Goal: Task Accomplishment & Management: Complete application form

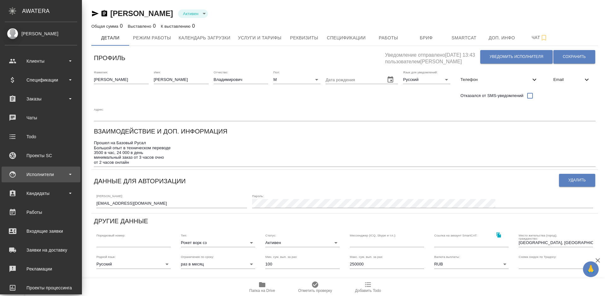
click at [54, 173] on div "Исполнители" at bounding box center [41, 174] width 72 height 9
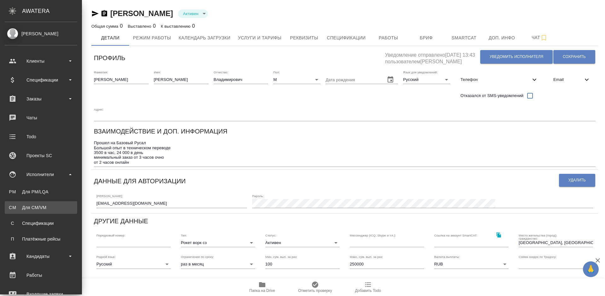
click at [54, 204] on div "Для CM/VM" at bounding box center [41, 207] width 66 height 6
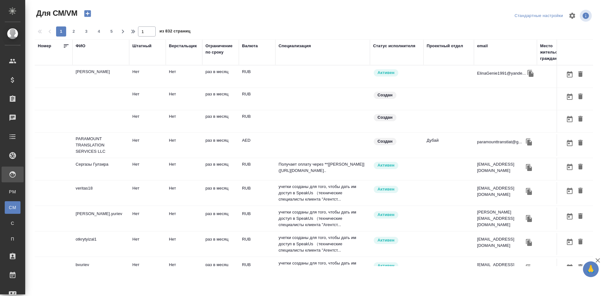
click at [89, 13] on icon "button" at bounding box center [87, 13] width 7 height 7
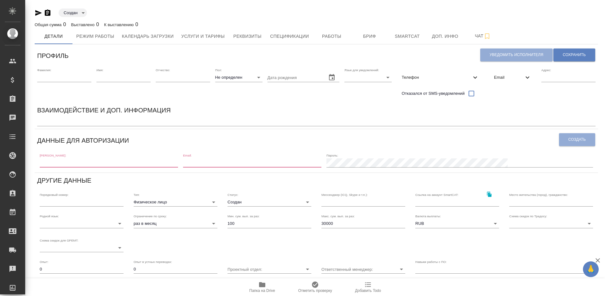
click at [86, 162] on input "text" at bounding box center [109, 162] width 138 height 9
paste input ": Zahar9311 Email: zaharalex@qq.com"
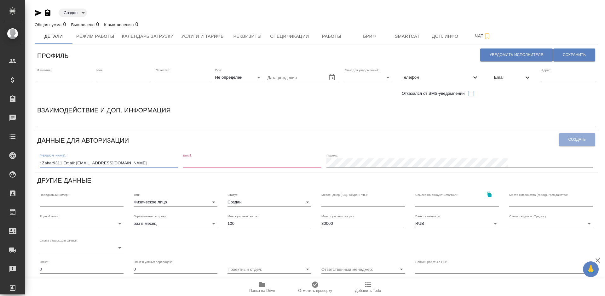
drag, startPoint x: 76, startPoint y: 164, endPoint x: 38, endPoint y: 164, distance: 38.1
click at [38, 164] on div "Логин: : Zahar9311 Email: zaharalex@qq.com Email: Пароль:" at bounding box center [316, 160] width 558 height 20
drag, startPoint x: 78, startPoint y: 162, endPoint x: 38, endPoint y: 164, distance: 39.4
click at [38, 164] on div "Логин: zaharalex@qq.com Email: Пароль:" at bounding box center [316, 160] width 558 height 20
type input "zaharalex@qq.com"
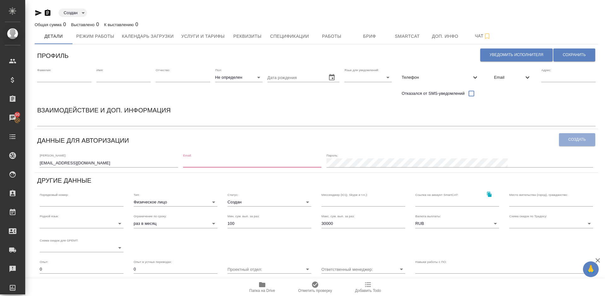
click at [235, 162] on input "email" at bounding box center [252, 162] width 138 height 9
paste input "zaharalex@qq.com"
type input "zaharalex@qq.com"
click at [581, 139] on span "Создать" at bounding box center [576, 139] width 17 height 5
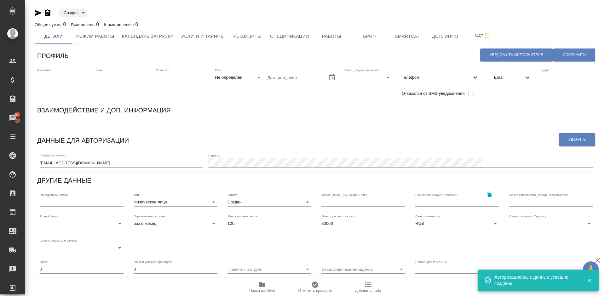
click at [513, 78] on span "Email" at bounding box center [509, 77] width 30 height 6
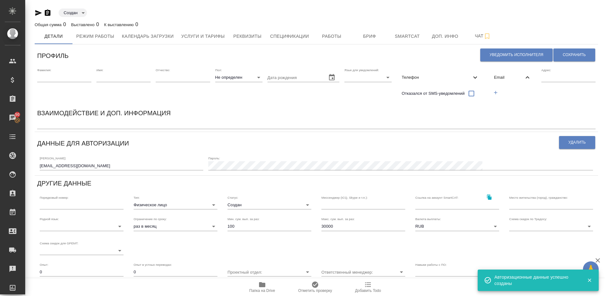
click at [498, 93] on icon "button" at bounding box center [495, 93] width 6 height 6
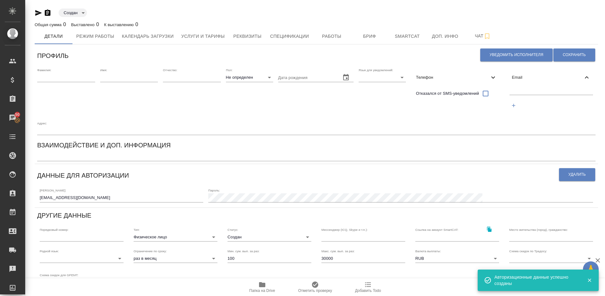
click at [523, 93] on input "text" at bounding box center [551, 91] width 84 height 8
paste input "zaharalex@qq.com"
type input "[EMAIL_ADDRESS][DOMAIN_NAME]"
click at [565, 57] on span "Сохранить" at bounding box center [573, 54] width 23 height 5
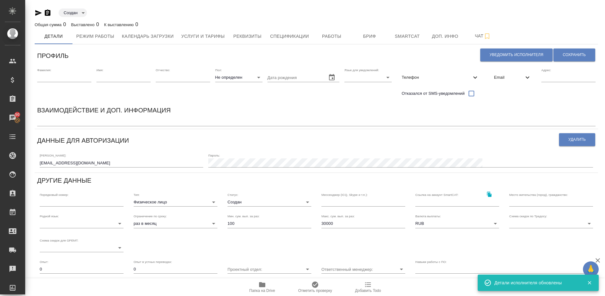
click at [64, 78] on input "text" at bounding box center [64, 77] width 54 height 9
type input "Ö"
type input "Ь"
type input "ь"
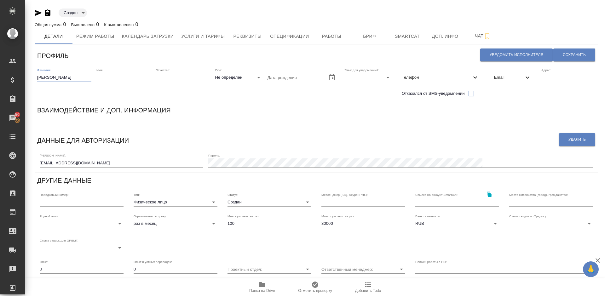
type input "Бурцев"
click at [109, 80] on input "text" at bounding box center [123, 77] width 54 height 9
type input "Захар"
click at [242, 76] on body "🙏 .cls-1 fill:#fff; AWATERA Lazareva Anastasia Клиенты Спецификации Заказы 50 Ч…" at bounding box center [302, 148] width 605 height 296
click at [232, 88] on li "М" at bounding box center [238, 87] width 47 height 10
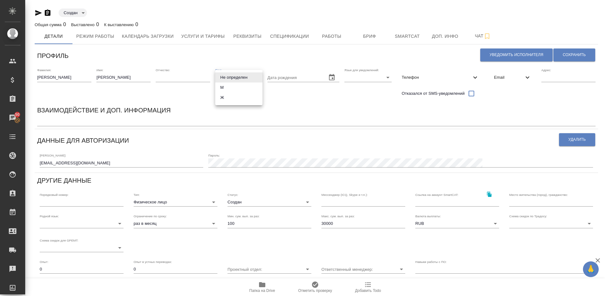
type input "male"
click at [359, 77] on body "🙏 .cls-1 fill:#fff; AWATERA Lazareva Anastasia Клиенты Спецификации Заказы 50 Ч…" at bounding box center [302, 148] width 605 height 296
click at [353, 77] on li "Русский" at bounding box center [367, 77] width 47 height 10
type input "RU"
click at [572, 54] on span "Сохранить" at bounding box center [573, 54] width 23 height 5
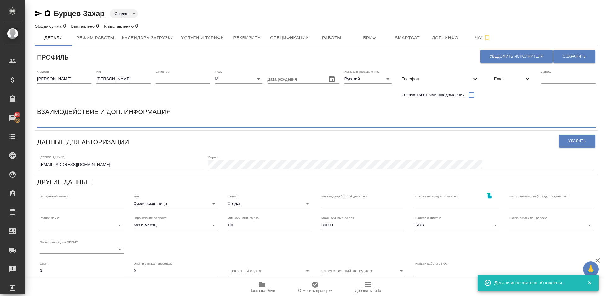
click at [57, 125] on textarea at bounding box center [316, 123] width 558 height 5
paste textarea "Телефон: +86 13821513833 WeСhat: Zahar9311"
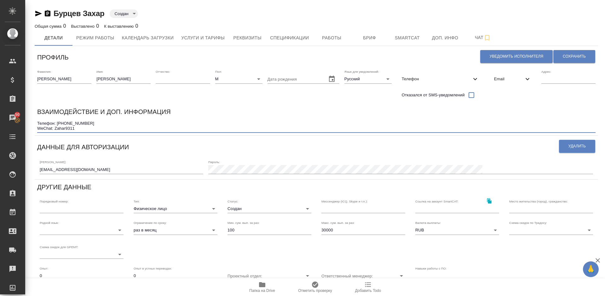
drag, startPoint x: 91, startPoint y: 123, endPoint x: 58, endPoint y: 124, distance: 32.8
click at [58, 124] on textarea "Телефон: +86 13821513833 WeСhat: Zahar9311" at bounding box center [316, 126] width 558 height 10
type textarea "Телефон: +86 13821513833 WeСhat: Zahar9311"
click at [441, 77] on span "Телефон" at bounding box center [436, 79] width 70 height 6
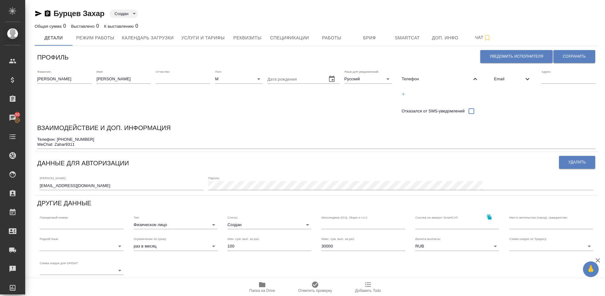
click at [404, 92] on icon "button" at bounding box center [403, 94] width 6 height 6
select select "RU"
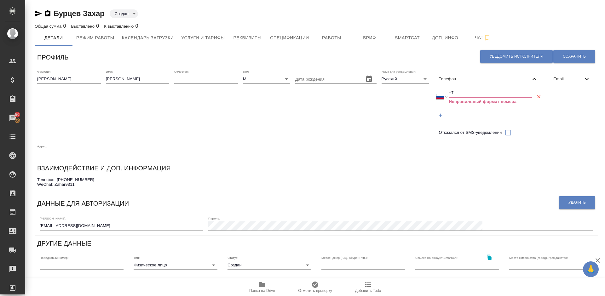
click at [460, 91] on input "+7" at bounding box center [489, 92] width 83 height 9
paste input "8613 8215 138 33"
type input "+7 8613 8215 138 33"
click at [453, 93] on input "+7 8613 8215 138 33" at bounding box center [489, 92] width 83 height 9
select select "CN"
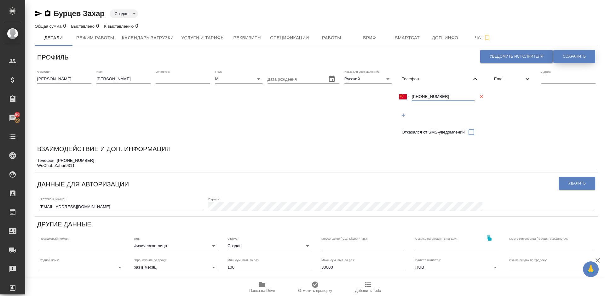
type input "+86 138 2151 3833"
click at [572, 53] on button "Сохранить" at bounding box center [574, 56] width 42 height 13
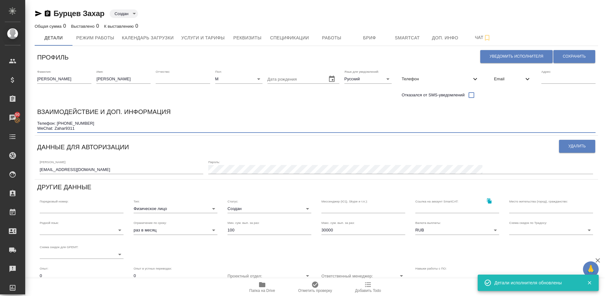
click at [37, 122] on textarea "Телефон: +86 13821513833 WeСhat: Zahar9311" at bounding box center [316, 126] width 558 height 10
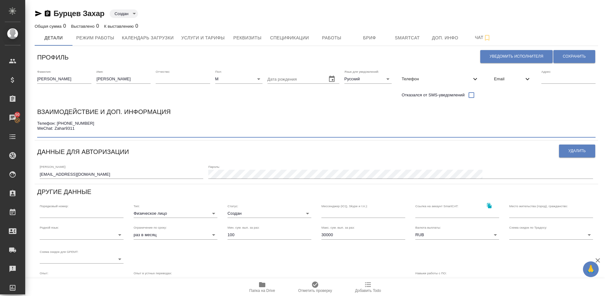
click at [40, 122] on textarea "Телефон: +86 13821513833 WeСhat: Zahar9311" at bounding box center [316, 128] width 558 height 14
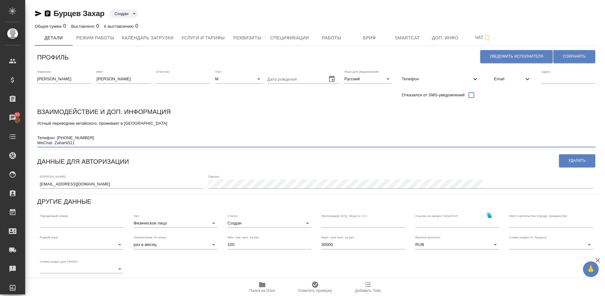
click at [47, 129] on textarea "Устный переводчик китайского, проживает в Пекине Телефон: +86 13821513833 WeСha…" at bounding box center [316, 133] width 558 height 24
click at [38, 137] on textarea "Устный переводчик китайского, проживает в Пекине Ставка 1500 юан/день, 250 юан/…" at bounding box center [316, 133] width 558 height 24
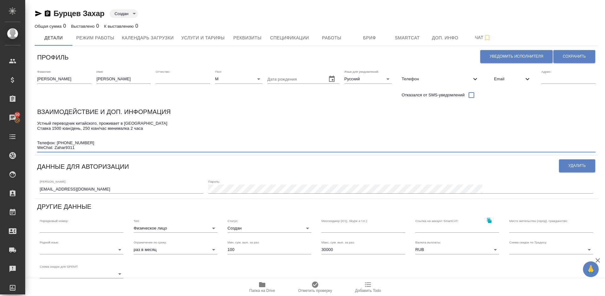
click at [41, 137] on textarea "Устный переводчик китайского, проживает в Пекине Ставка 1500 юан/день, 250 юан/…" at bounding box center [316, 135] width 558 height 29
paste textarea "79940022960"
type textarea "Устный переводчик китайского, проживает в Пекине Ставка 1500 юан/день, 250 юан/…"
click at [576, 52] on button "Сохранить" at bounding box center [574, 56] width 42 height 13
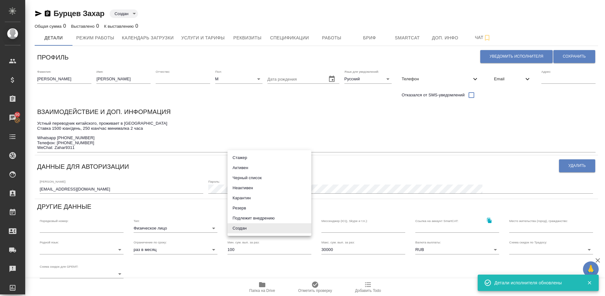
click at [253, 225] on body "🙏 .cls-1 fill:#fff; AWATERA Lazareva Anastasia Клиенты Спецификации Заказы 50 Ч…" at bounding box center [302, 148] width 605 height 296
click at [245, 167] on li "Активен" at bounding box center [269, 168] width 84 height 10
type input "active"
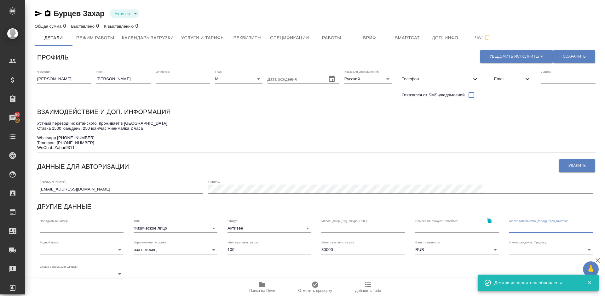
click at [515, 228] on input "text" at bounding box center [551, 228] width 84 height 9
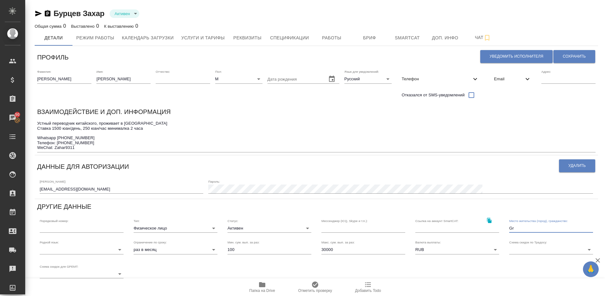
type input "G"
type input "Пекин, РФ"
click at [334, 251] on input "30000" at bounding box center [363, 249] width 84 height 9
type input "3"
type input "100000"
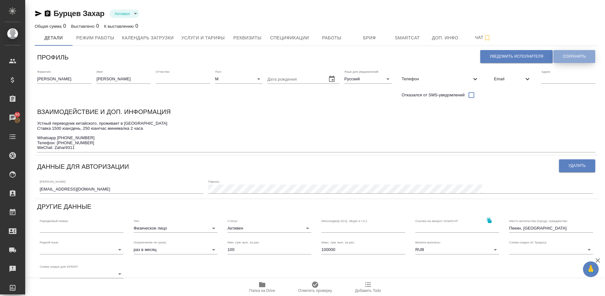
click at [569, 54] on span "Сохранить" at bounding box center [573, 56] width 23 height 5
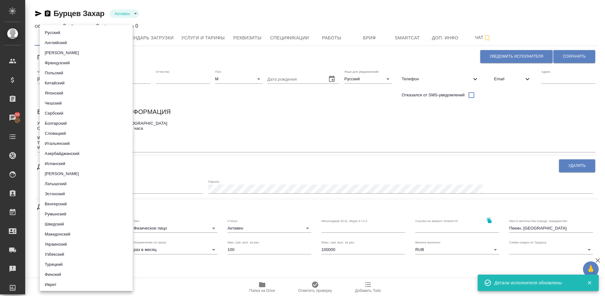
click at [97, 251] on body "🙏 .cls-1 fill:#fff; AWATERA Lazareva Anastasia Клиенты Спецификации Заказы 50 Ч…" at bounding box center [302, 148] width 605 height 296
click at [89, 31] on li "Русский" at bounding box center [86, 33] width 93 height 10
type input "5b23e16b512f265610b605f7"
click at [234, 127] on div at bounding box center [302, 148] width 605 height 296
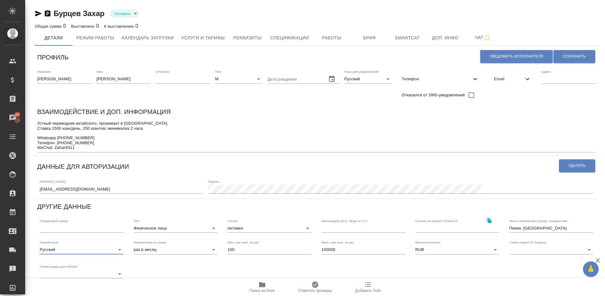
click at [113, 148] on textarea "Устный переводчик китайского, проживает в Пекине Ставка 1500 юан/день, 250 юан/…" at bounding box center [316, 135] width 558 height 29
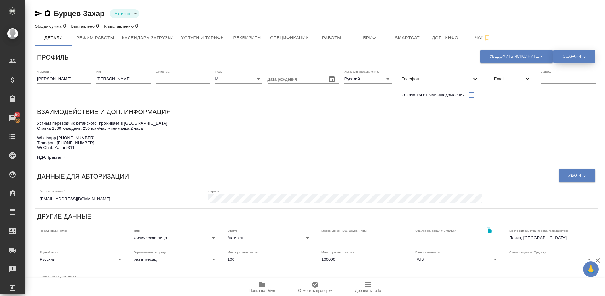
type textarea "Устный переводчик китайского, проживает в Пекине Ставка 1500 юан/день, 250 юан/…"
click at [566, 59] on span "Сохранить" at bounding box center [573, 56] width 23 height 5
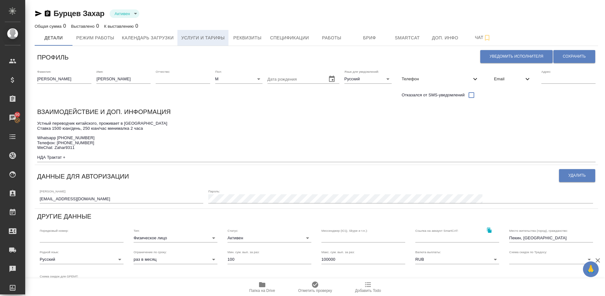
click at [199, 36] on span "Услуги и тарифы" at bounding box center [202, 38] width 43 height 8
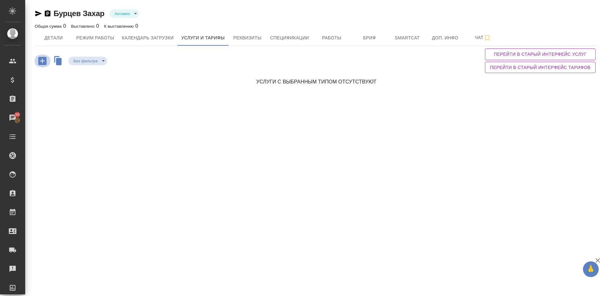
click at [44, 61] on icon "button" at bounding box center [42, 60] width 11 height 11
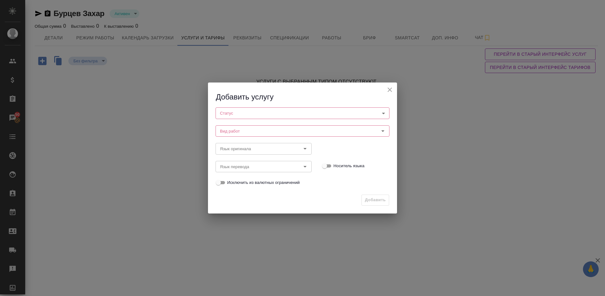
click at [253, 113] on body "🙏 .cls-1 fill:#fff; AWATERA Lazareva Anastasia Клиенты Спецификации Заказы 50 Ч…" at bounding box center [302, 148] width 605 height 296
click at [240, 126] on li "Активен" at bounding box center [302, 123] width 174 height 11
type input "active"
click at [265, 131] on input "Вид работ" at bounding box center [291, 132] width 149 height 8
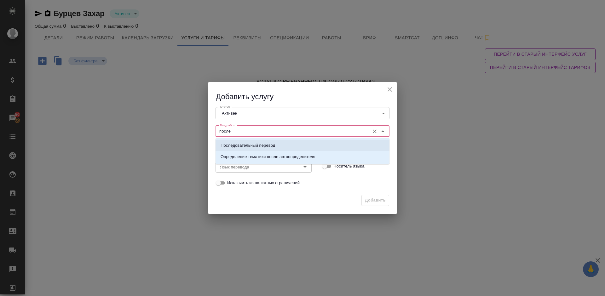
click at [242, 145] on p "Последовательный перевод" at bounding box center [247, 145] width 54 height 6
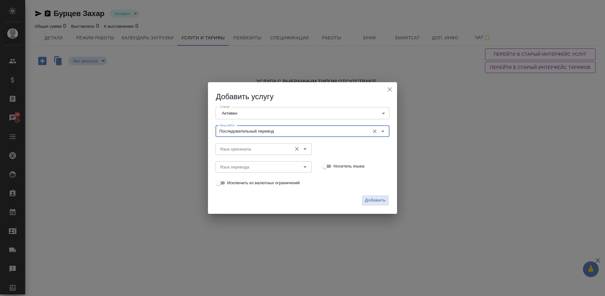
type input "Последовательный перевод"
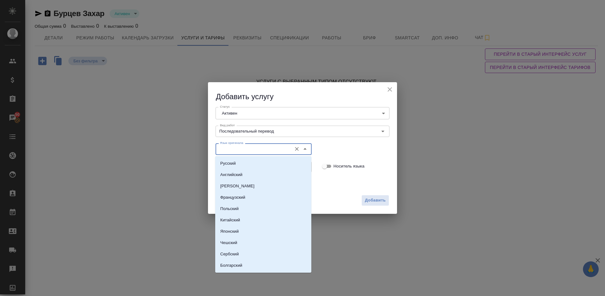
click at [249, 152] on input "Язык оригинала" at bounding box center [252, 149] width 71 height 8
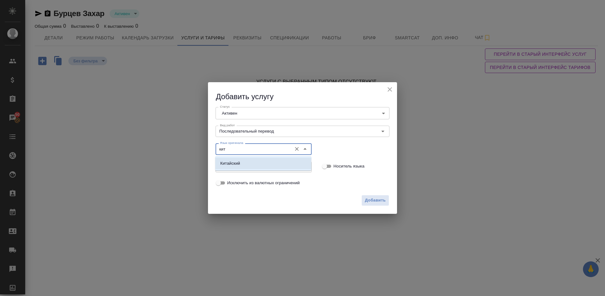
click at [254, 163] on li "Китайский" at bounding box center [263, 163] width 96 height 11
type input "Китайский"
click at [240, 165] on input "Язык перевода" at bounding box center [252, 167] width 71 height 8
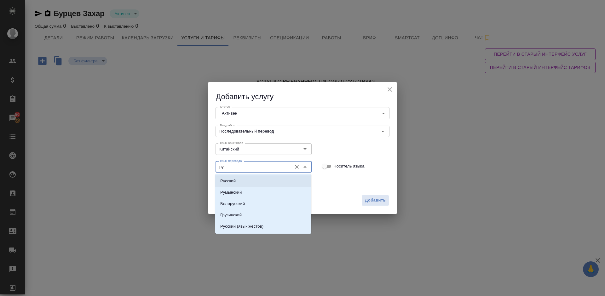
click at [246, 180] on li "Русский" at bounding box center [263, 180] width 96 height 11
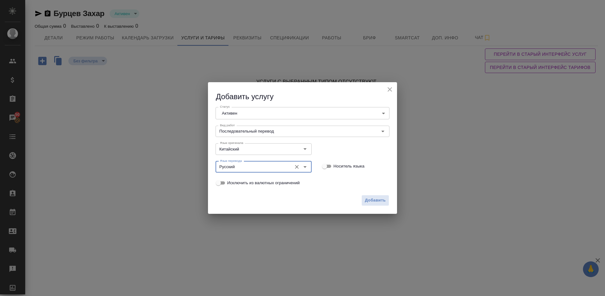
type input "Русский"
click at [329, 168] on input "Носитель языка" at bounding box center [324, 166] width 23 height 8
checkbox input "true"
click at [367, 198] on span "Добавить" at bounding box center [375, 200] width 21 height 7
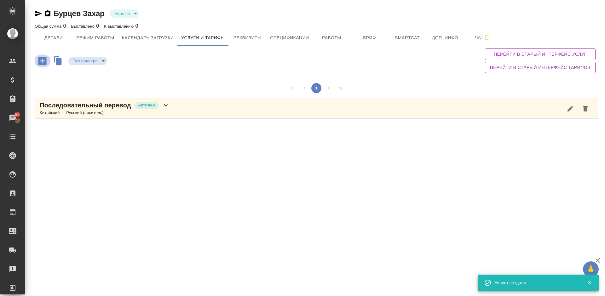
click at [43, 60] on icon "button" at bounding box center [42, 60] width 11 height 11
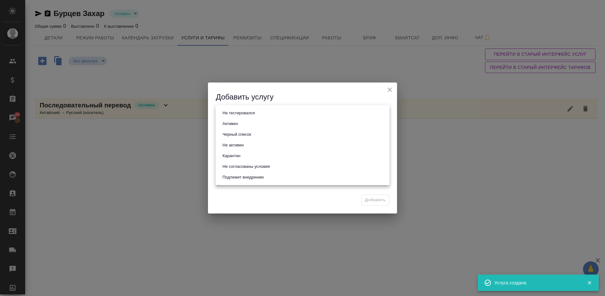
click at [251, 111] on body "🙏 .cls-1 fill:#fff; AWATERA Lazareva Anastasia Клиенты Спецификации Заказы 50 Ч…" at bounding box center [302, 148] width 605 height 296
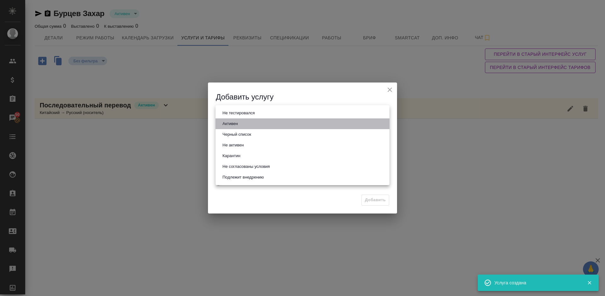
click at [248, 123] on li "Активен" at bounding box center [302, 123] width 174 height 11
type input "active"
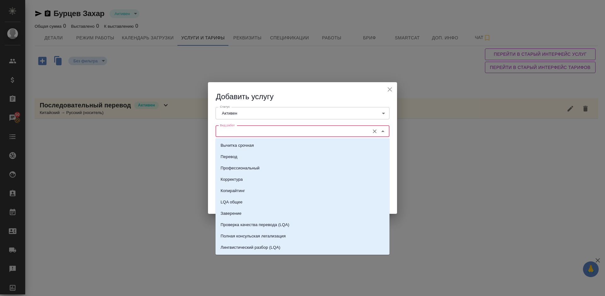
click at [268, 131] on input "Вид работ" at bounding box center [291, 132] width 149 height 8
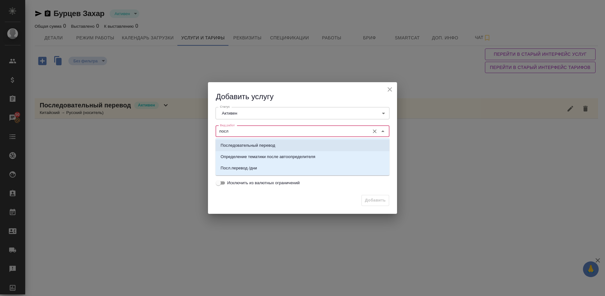
click at [265, 145] on p "Последовательный перевод" at bounding box center [247, 145] width 54 height 6
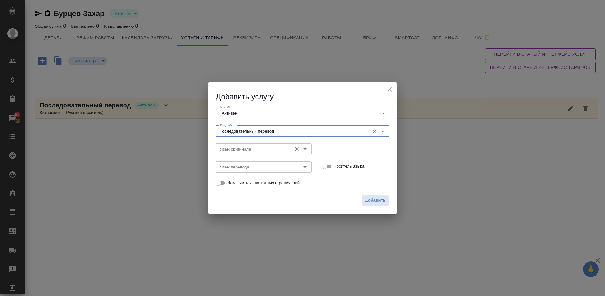
click at [258, 145] on div "Язык оригинала" at bounding box center [263, 148] width 96 height 11
type input "Последовательный перевод"
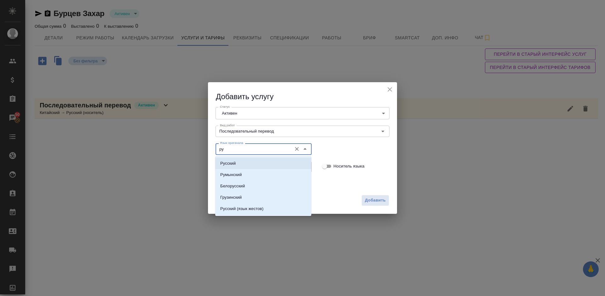
click at [250, 161] on li "Русский" at bounding box center [263, 163] width 96 height 11
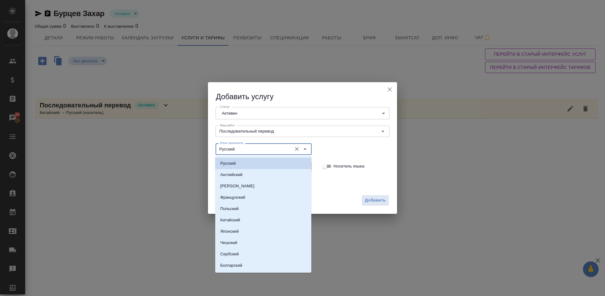
click at [248, 163] on li "Русский" at bounding box center [263, 163] width 96 height 11
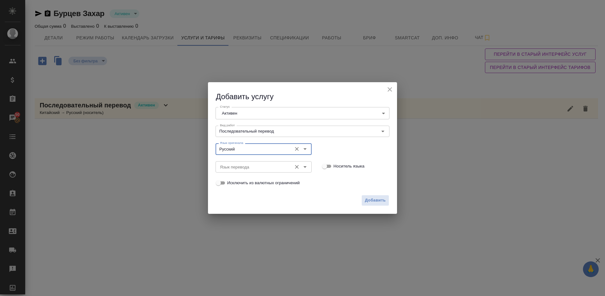
type input "Русский"
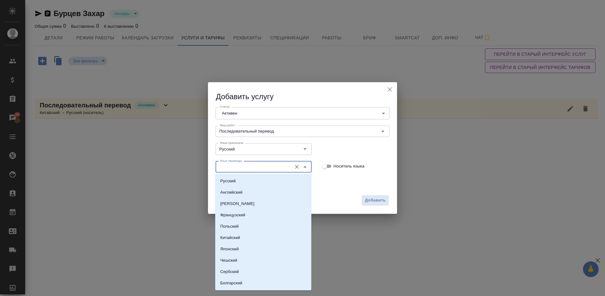
click at [236, 164] on input "Язык перевода" at bounding box center [252, 167] width 71 height 8
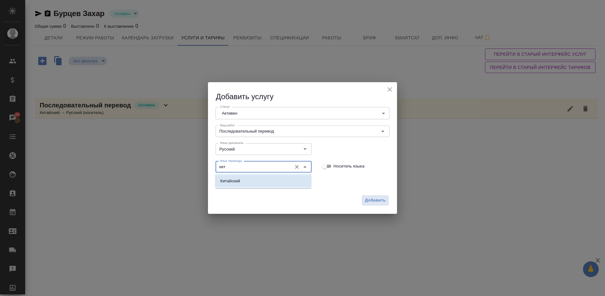
click at [248, 177] on li "Китайский" at bounding box center [263, 180] width 96 height 11
type input "Китайский"
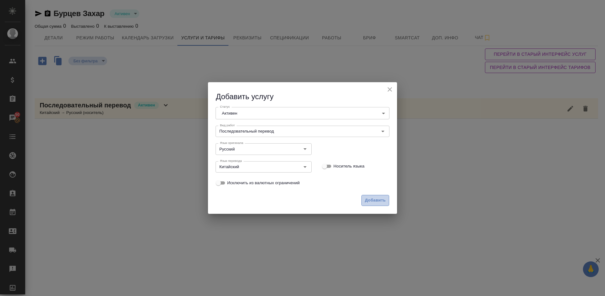
click at [372, 200] on span "Добавить" at bounding box center [375, 200] width 21 height 7
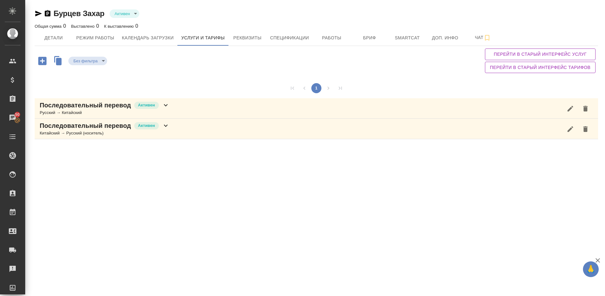
click at [181, 113] on div "Последовательный перевод Активен Русский → Китайский" at bounding box center [316, 108] width 563 height 20
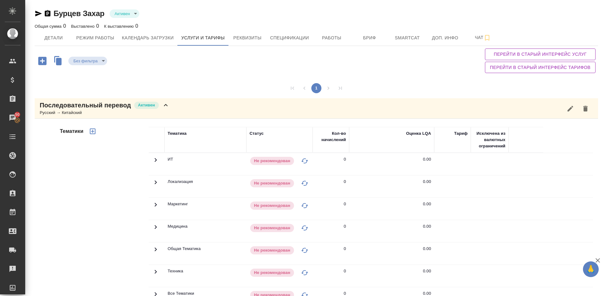
click at [421, 82] on div "1" at bounding box center [316, 88] width 563 height 20
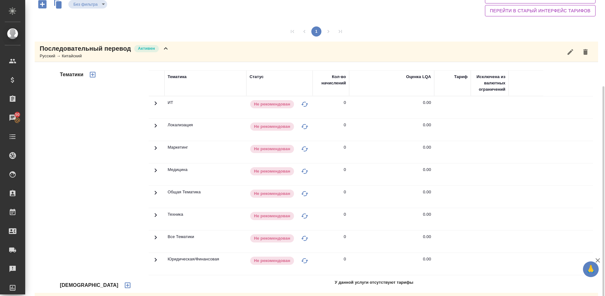
scroll to position [80, 0]
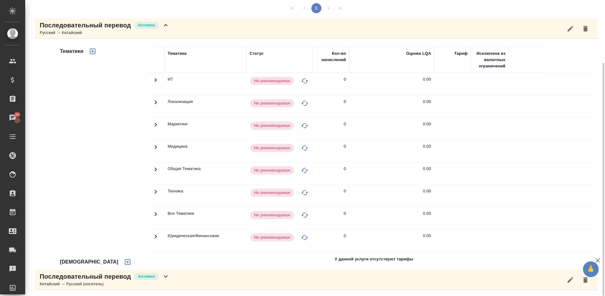
click at [125, 262] on icon "button" at bounding box center [128, 262] width 6 height 6
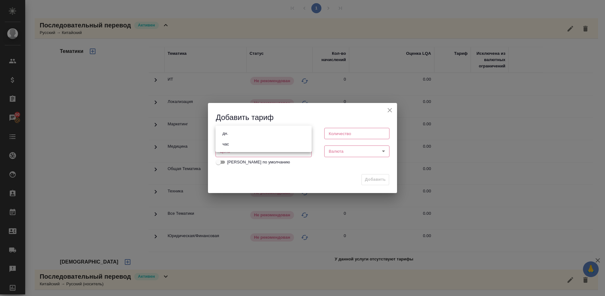
click at [278, 132] on body "🙏 .cls-1 fill:#fff; AWATERA Lazareva Anastasia Клиенты Спецификации Заказы 50 Ч…" at bounding box center [302, 148] width 605 height 296
click at [253, 143] on li "час" at bounding box center [263, 144] width 96 height 11
type input "5a8b1489cc6b4906c91bfd93"
click at [343, 136] on input "number" at bounding box center [356, 133] width 65 height 11
type input "1"
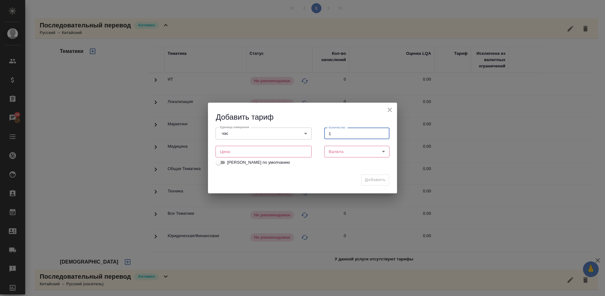
click at [248, 151] on input "number" at bounding box center [263, 151] width 96 height 11
type input "1"
type input "3000"
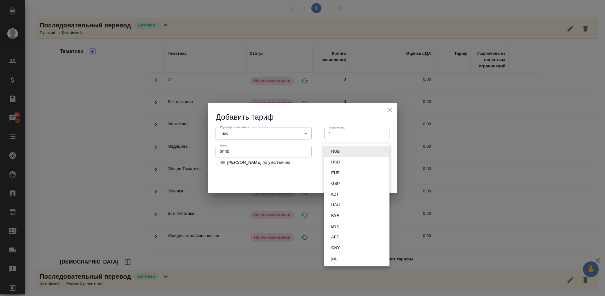
click at [356, 154] on body "🙏 .cls-1 fill:#fff; AWATERA Lazareva Anastasia Клиенты Спецификации Заказы 50 Ч…" at bounding box center [302, 148] width 605 height 296
click at [346, 155] on li "RUB" at bounding box center [356, 151] width 65 height 11
type input "RUB"
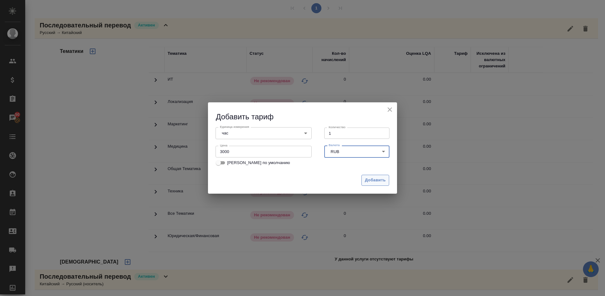
click at [381, 179] on span "Добавить" at bounding box center [375, 180] width 21 height 7
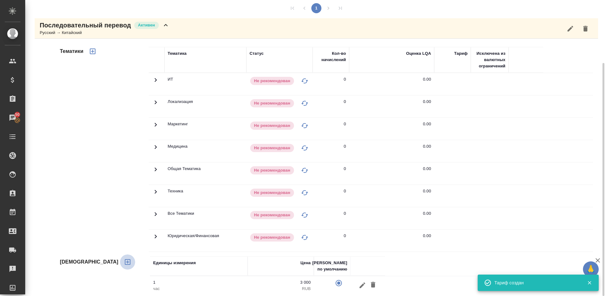
click at [125, 265] on icon "button" at bounding box center [128, 262] width 6 height 6
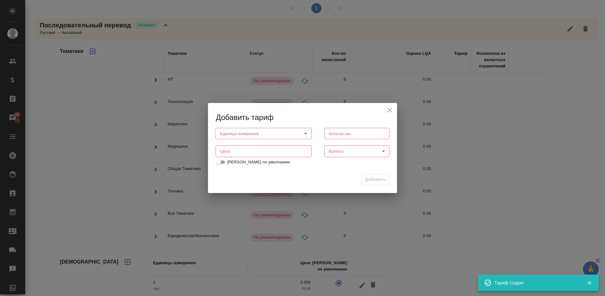
click at [262, 132] on body "🙏 .cls-1 fill:#fff; AWATERA Lazareva Anastasia Клиенты Спецификации Заказы 50 Ч…" at bounding box center [302, 148] width 605 height 296
click at [239, 134] on li "дн." at bounding box center [263, 133] width 96 height 11
type input "5a8b1489cc6b4906c91bfd8a"
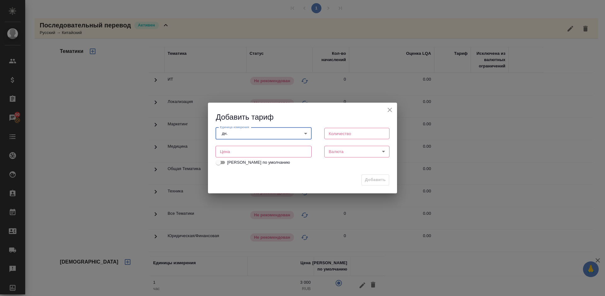
click at [345, 132] on input "number" at bounding box center [356, 133] width 65 height 11
type input "1"
click at [264, 152] on input "number" at bounding box center [263, 151] width 96 height 11
type input "17000"
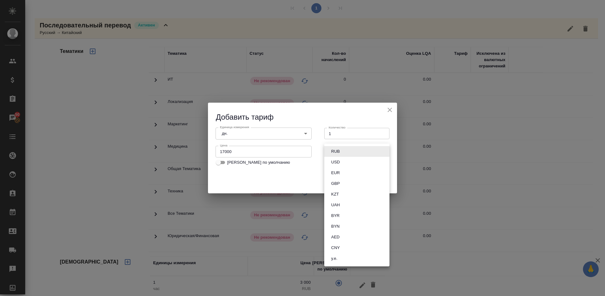
click at [339, 148] on body "🙏 .cls-1 fill:#fff; AWATERA Lazareva Anastasia Клиенты Спецификации Заказы 50 Ч…" at bounding box center [302, 148] width 605 height 296
click at [334, 150] on button "RUB" at bounding box center [335, 151] width 12 height 7
type input "RUB"
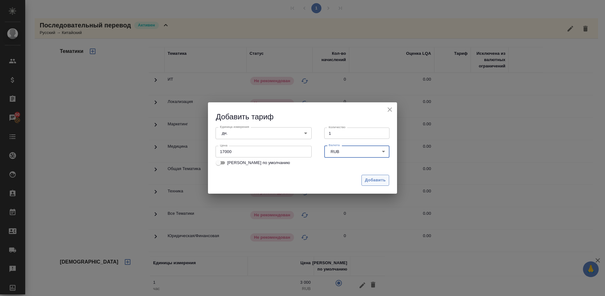
click at [370, 178] on span "Добавить" at bounding box center [375, 180] width 21 height 7
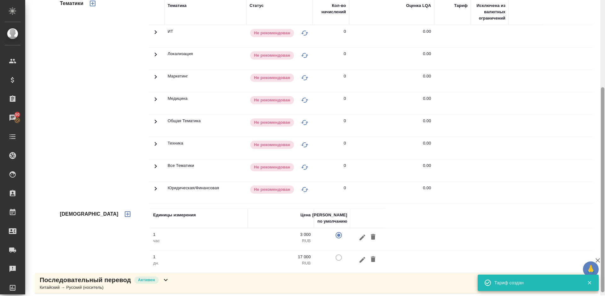
scroll to position [131, 0]
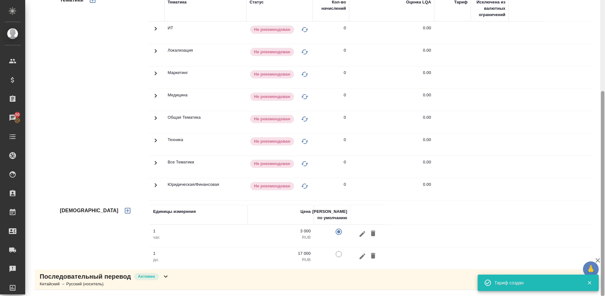
drag, startPoint x: 603, startPoint y: 74, endPoint x: 604, endPoint y: 135, distance: 60.5
click at [604, 135] on div at bounding box center [602, 148] width 5 height 296
click at [339, 255] on td at bounding box center [332, 258] width 37 height 22
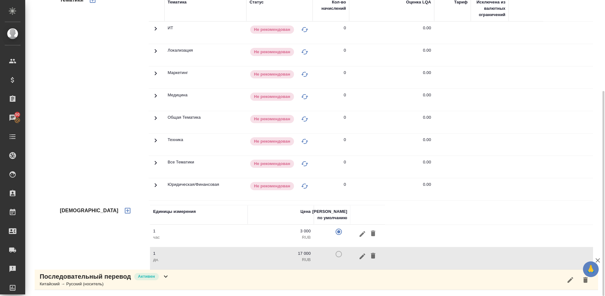
click at [340, 253] on td at bounding box center [332, 258] width 37 height 22
click at [339, 253] on td at bounding box center [332, 258] width 37 height 22
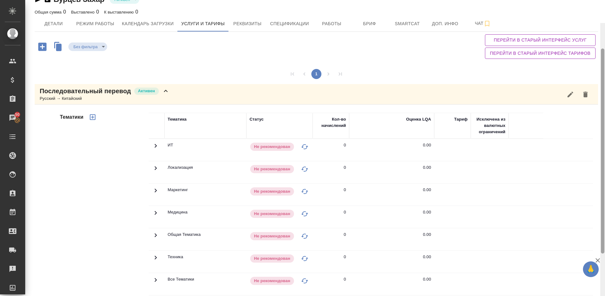
drag, startPoint x: 602, startPoint y: 186, endPoint x: 601, endPoint y: 97, distance: 89.4
click at [601, 97] on div at bounding box center [601, 150] width 3 height 205
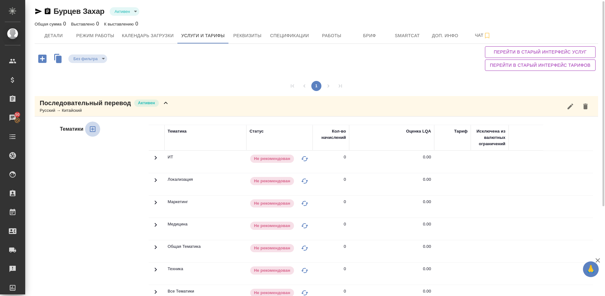
click at [95, 128] on icon "button" at bounding box center [93, 129] width 6 height 6
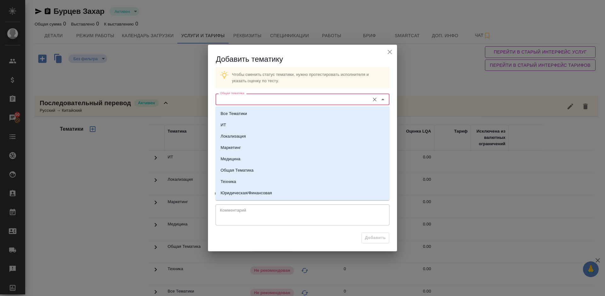
click at [259, 100] on input "Общая тематика" at bounding box center [291, 99] width 149 height 8
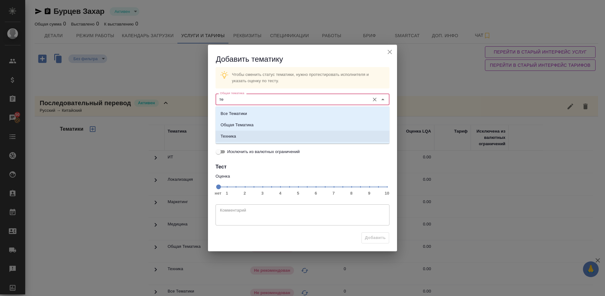
click at [255, 141] on li "Техника" at bounding box center [302, 136] width 174 height 11
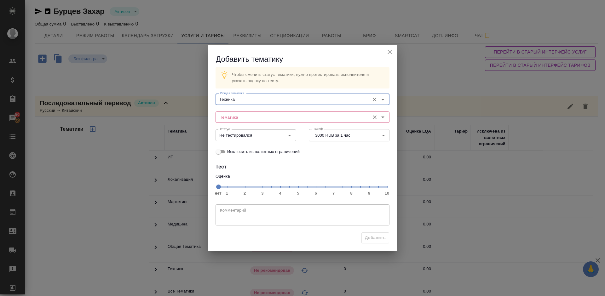
type input "Техника"
click at [244, 120] on input "Тематика" at bounding box center [291, 117] width 149 height 8
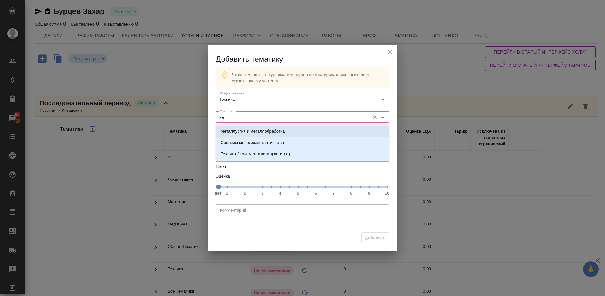
click at [247, 131] on p "Металлургия и металлобработка" at bounding box center [252, 131] width 64 height 6
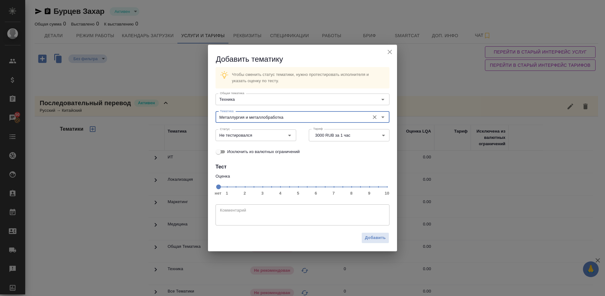
type input "Металлургия и металлобработка"
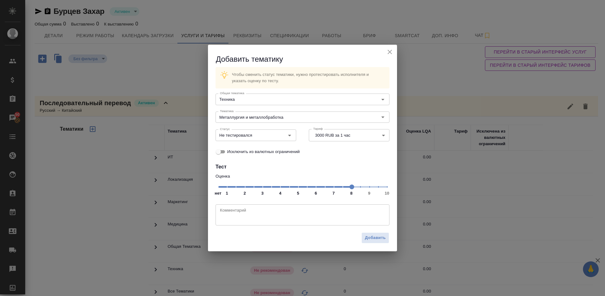
drag, startPoint x: 219, startPoint y: 189, endPoint x: 352, endPoint y: 189, distance: 133.2
click at [352, 189] on span at bounding box center [351, 187] width 5 height 5
click at [265, 136] on input "Не тестировался" at bounding box center [245, 135] width 56 height 8
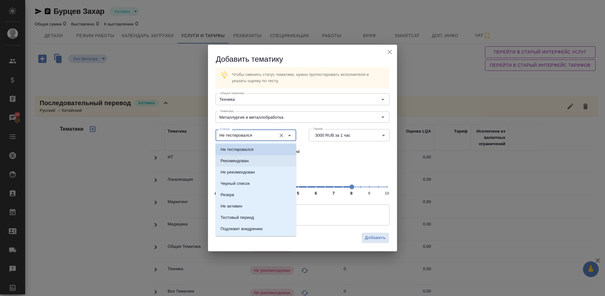
click at [250, 159] on li "Рекомендован" at bounding box center [255, 160] width 81 height 11
type input "Рекомендован"
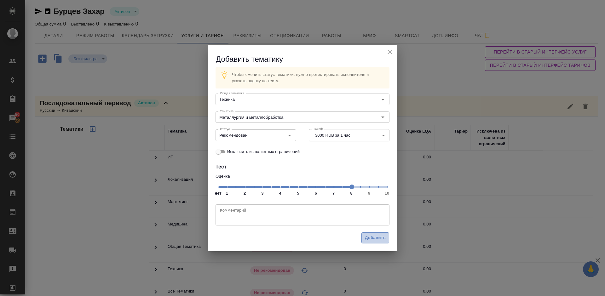
click at [373, 239] on span "Добавить" at bounding box center [375, 237] width 21 height 7
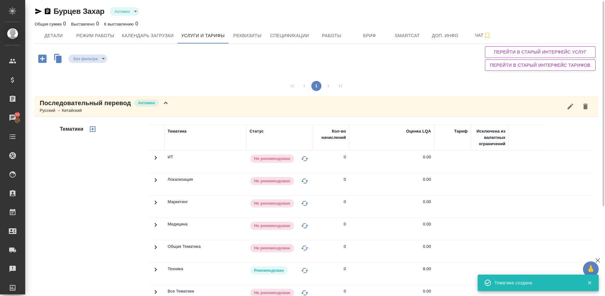
click at [173, 105] on div "Последовательный перевод Активен Русский → Китайский" at bounding box center [316, 106] width 563 height 20
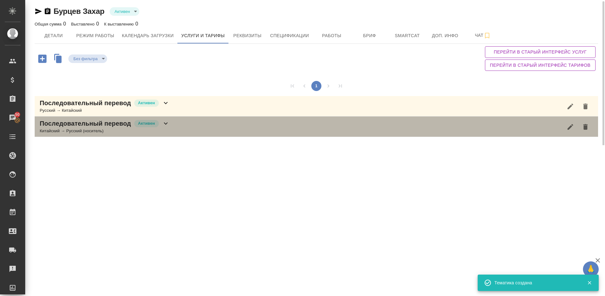
click at [174, 122] on div "Последовательный перевод Активен Китайский → Русский (носитель)" at bounding box center [316, 127] width 563 height 20
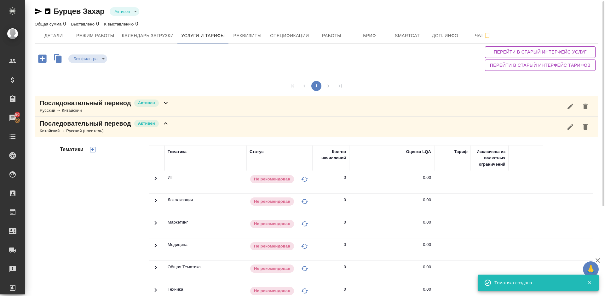
click at [123, 194] on div "Тематики" at bounding box center [104, 246] width 90 height 211
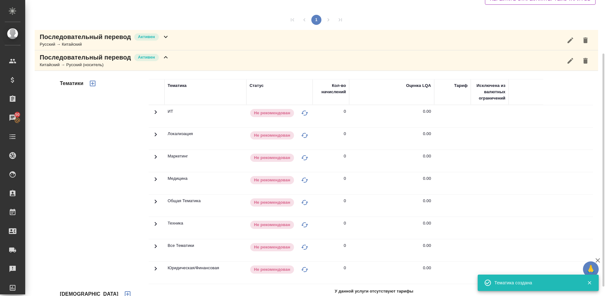
scroll to position [80, 0]
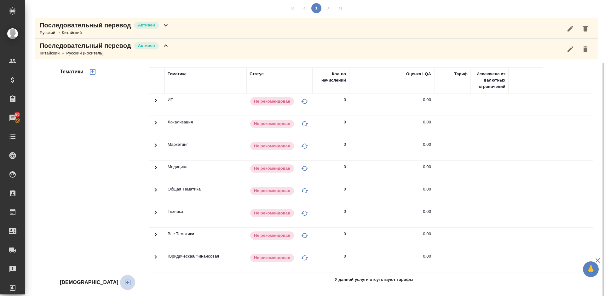
click at [125, 282] on icon "button" at bounding box center [128, 283] width 6 height 6
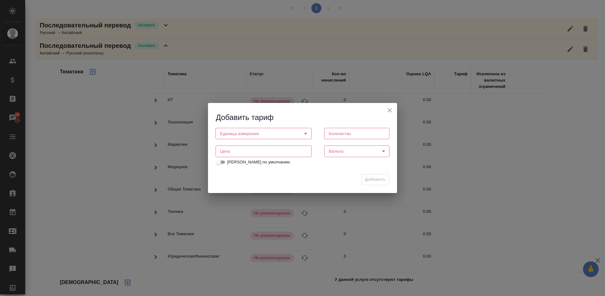
click at [275, 132] on body "🙏 .cls-1 fill:#fff; AWATERA Lazareva Anastasia Клиенты Спецификации Заказы 50 Ч…" at bounding box center [302, 148] width 605 height 296
click at [254, 147] on li "час" at bounding box center [263, 144] width 96 height 11
type input "5a8b1489cc6b4906c91bfd93"
click at [355, 130] on input "number" at bounding box center [356, 133] width 65 height 11
type input "1"
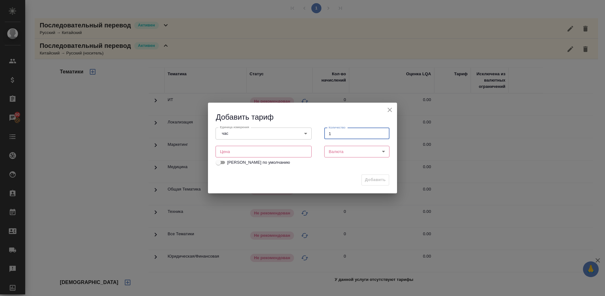
click at [290, 147] on input "number" at bounding box center [263, 151] width 96 height 11
type input "3000"
click at [358, 147] on body "🙏 .cls-1 fill:#fff; AWATERA Lazareva Anastasia Клиенты Спецификации Заказы 50 Ч…" at bounding box center [302, 148] width 605 height 296
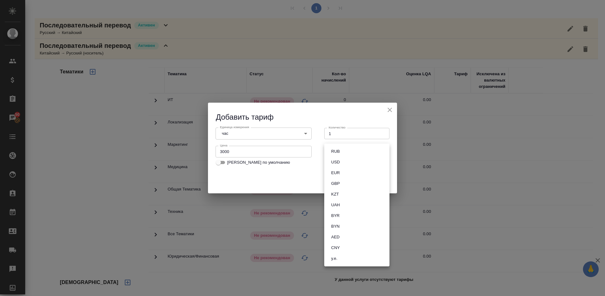
click at [343, 150] on li "RUB" at bounding box center [356, 151] width 65 height 11
type input "RUB"
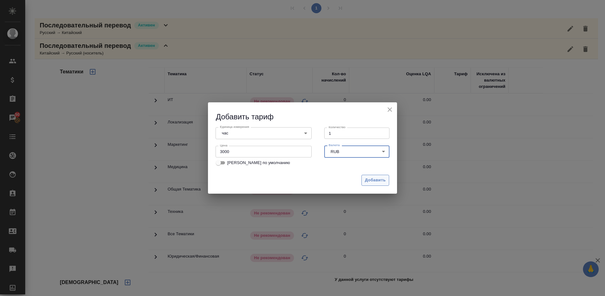
click at [370, 182] on span "Добавить" at bounding box center [375, 180] width 21 height 7
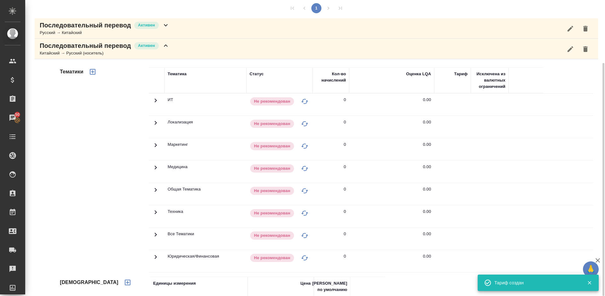
click at [124, 279] on icon "button" at bounding box center [128, 283] width 8 height 8
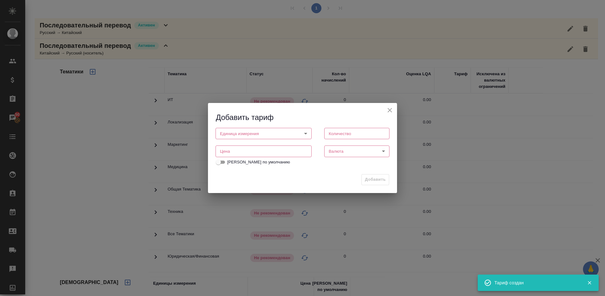
click at [294, 137] on body "🙏 .cls-1 fill:#fff; AWATERA Lazareva Anastasia Клиенты Спецификации Заказы 50 Ч…" at bounding box center [302, 148] width 605 height 296
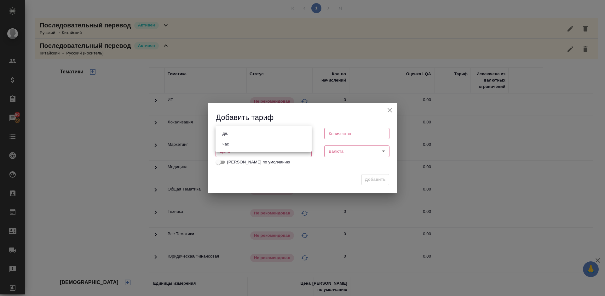
click at [253, 134] on li "дн." at bounding box center [263, 133] width 96 height 11
type input "5a8b1489cc6b4906c91bfd8a"
click at [348, 133] on input "number" at bounding box center [356, 133] width 65 height 11
type input "1"
click at [265, 156] on input "number" at bounding box center [263, 151] width 96 height 11
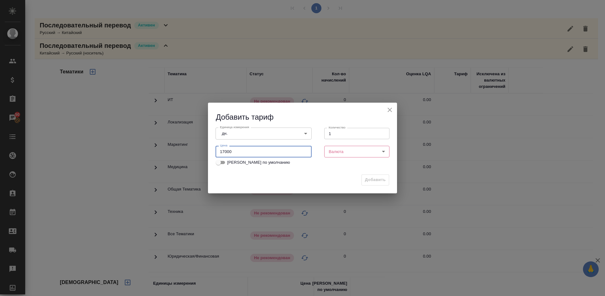
type input "17000"
click at [335, 153] on body "🙏 .cls-1 fill:#fff; AWATERA Lazareva Anastasia Клиенты Спецификации Заказы 50 Ч…" at bounding box center [302, 148] width 605 height 296
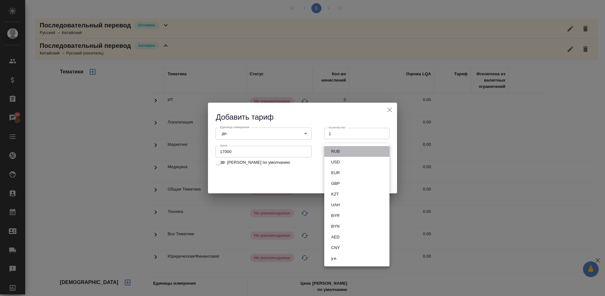
click at [344, 153] on li "RUB" at bounding box center [356, 151] width 65 height 11
type input "RUB"
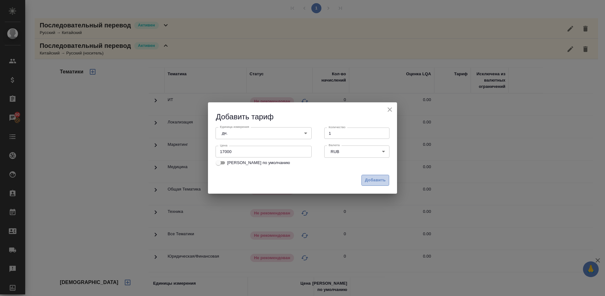
click at [371, 181] on span "Добавить" at bounding box center [375, 180] width 21 height 7
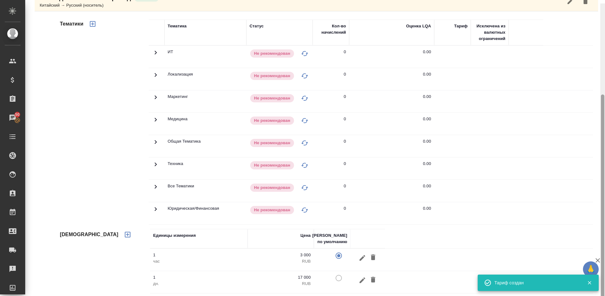
scroll to position [131, 0]
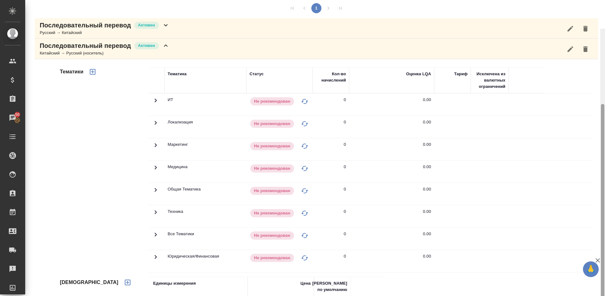
drag, startPoint x: 603, startPoint y: 77, endPoint x: 604, endPoint y: 60, distance: 17.6
click at [604, 104] on div at bounding box center [601, 206] width 3 height 205
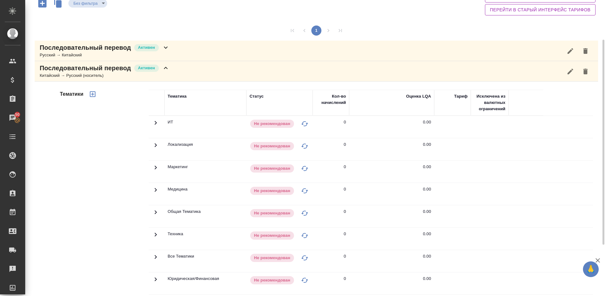
click at [93, 94] on icon "button" at bounding box center [93, 94] width 6 height 6
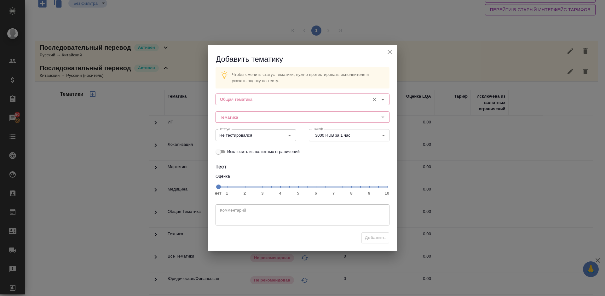
click at [250, 101] on input "Общая тематика" at bounding box center [291, 99] width 149 height 8
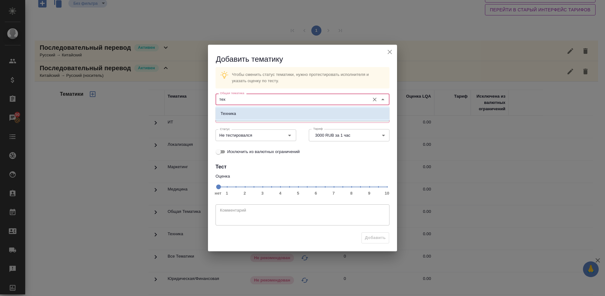
click at [255, 116] on li "Техника" at bounding box center [302, 113] width 174 height 11
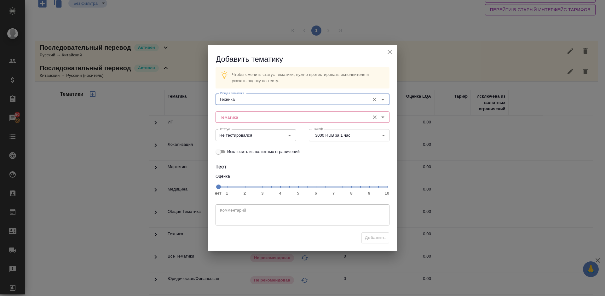
type input "Техника"
click at [239, 117] on input "Тематика" at bounding box center [291, 117] width 149 height 8
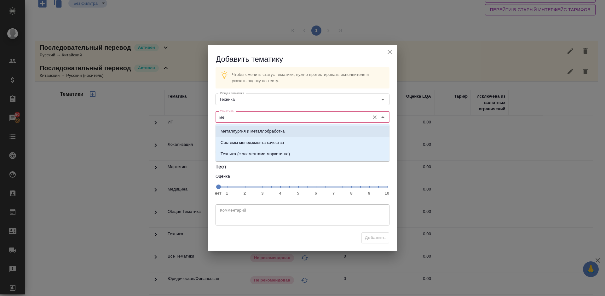
click at [265, 133] on p "Металлургия и металлобработка" at bounding box center [252, 131] width 64 height 6
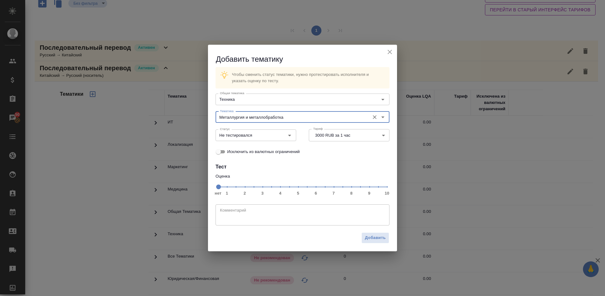
type input "Металлургия и металлобработка"
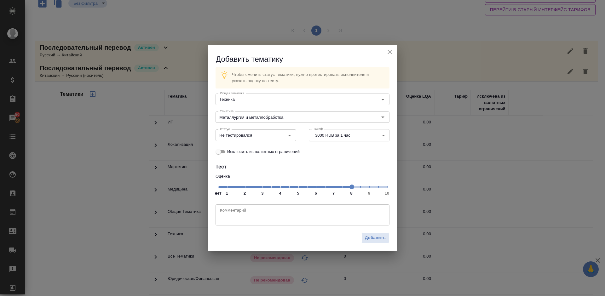
drag, startPoint x: 218, startPoint y: 188, endPoint x: 352, endPoint y: 190, distance: 133.8
click at [352, 189] on span at bounding box center [351, 187] width 5 height 5
click at [263, 134] on input "Не тестировался" at bounding box center [245, 135] width 56 height 8
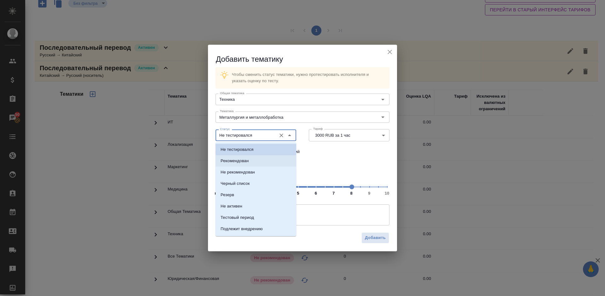
click at [254, 160] on li "Рекомендован" at bounding box center [255, 160] width 81 height 11
type input "Рекомендован"
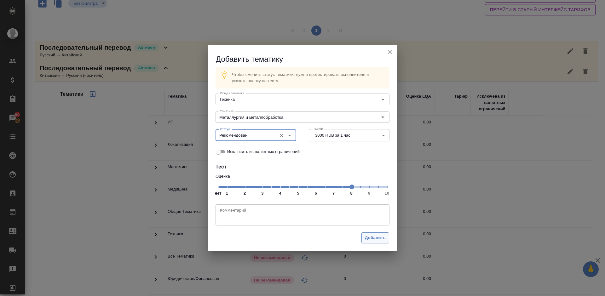
click at [378, 242] on button "Добавить" at bounding box center [375, 237] width 28 height 11
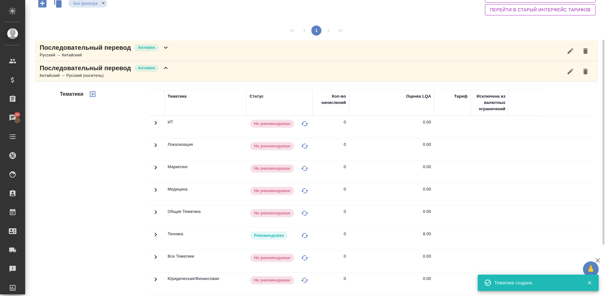
click at [181, 73] on div "Последовательный перевод Активен Китайский → Русский (носитель)" at bounding box center [316, 71] width 563 height 20
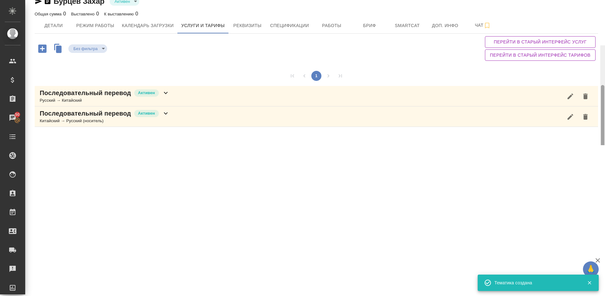
scroll to position [0, 0]
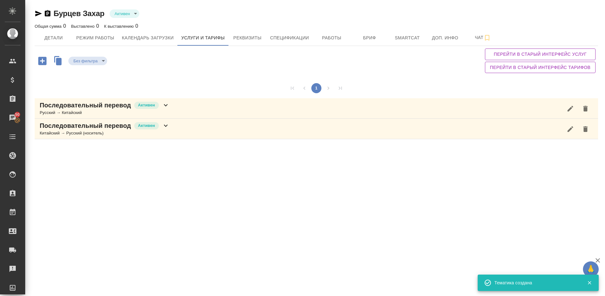
drag, startPoint x: 603, startPoint y: 106, endPoint x: 601, endPoint y: 52, distance: 53.9
click at [601, 52] on div "Бурцев Захар Активен active Общая сумма 0 Выставлено 0 К выставлению 0 Детали Р…" at bounding box center [314, 72] width 579 height 145
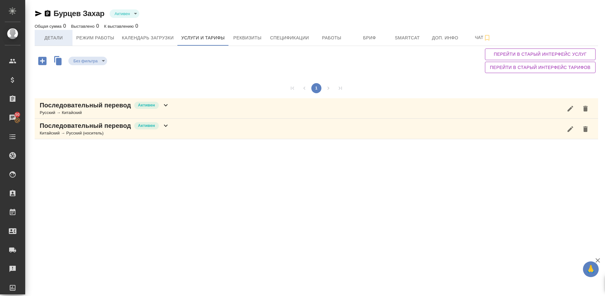
click at [62, 36] on span "Детали" at bounding box center [53, 38] width 30 height 8
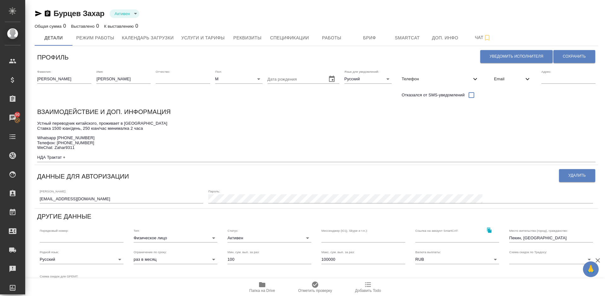
click at [263, 287] on icon "button" at bounding box center [262, 284] width 6 height 5
click at [262, 288] on icon "button" at bounding box center [262, 285] width 8 height 8
click at [570, 59] on span "Сохранить" at bounding box center [573, 56] width 23 height 5
click at [76, 146] on textarea "Устный переводчик китайского, проживает в Пекине Ставка 1500 юан/день, 250 юан/…" at bounding box center [316, 140] width 558 height 39
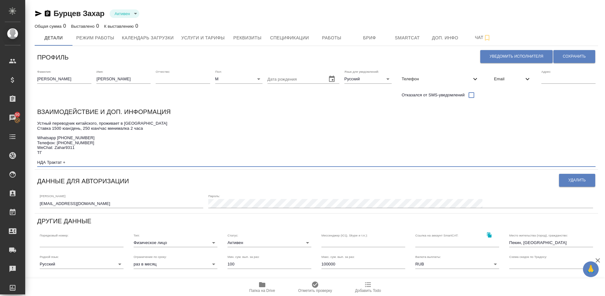
paste textarea "@ZaharDefi"
type textarea "Устный переводчик китайского, проживает в Пекине Ставка 1500 юан/день, 250 юан/…"
click at [569, 52] on button "Сохранить" at bounding box center [574, 56] width 42 height 13
click at [497, 112] on div "Взаимодействие и доп. информация" at bounding box center [316, 113] width 558 height 12
drag, startPoint x: 602, startPoint y: 172, endPoint x: 604, endPoint y: 73, distance: 98.3
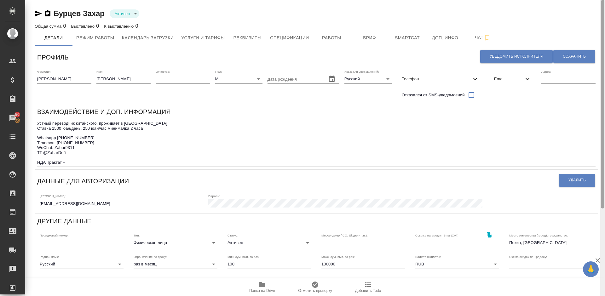
click at [604, 73] on div at bounding box center [601, 104] width 3 height 208
